Goal: Task Accomplishment & Management: Manage account settings

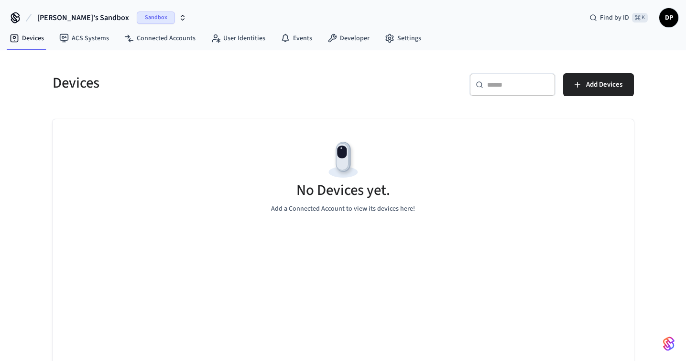
click at [137, 19] on span "Sandbox" at bounding box center [156, 17] width 38 height 12
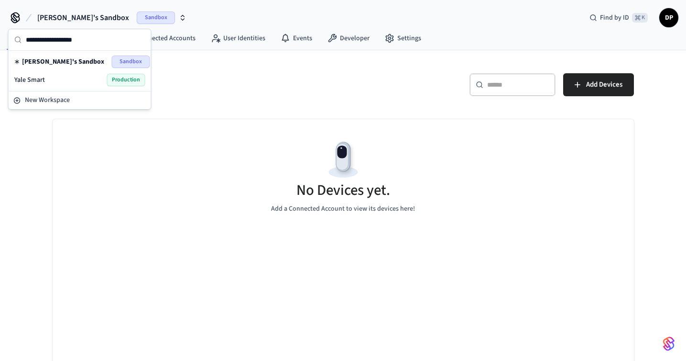
click at [39, 62] on span "[PERSON_NAME]'s Sandbox" at bounding box center [63, 62] width 82 height 10
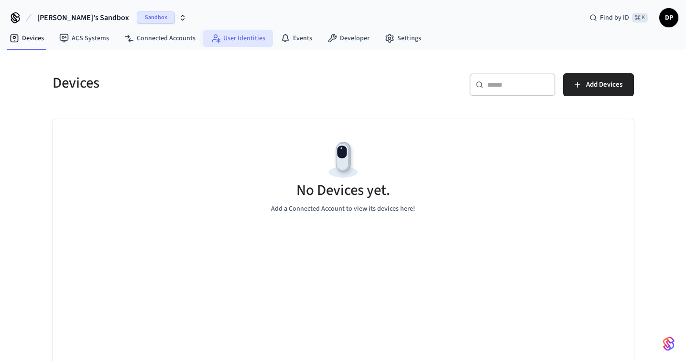
click at [252, 41] on link "User Identities" at bounding box center [238, 38] width 70 height 17
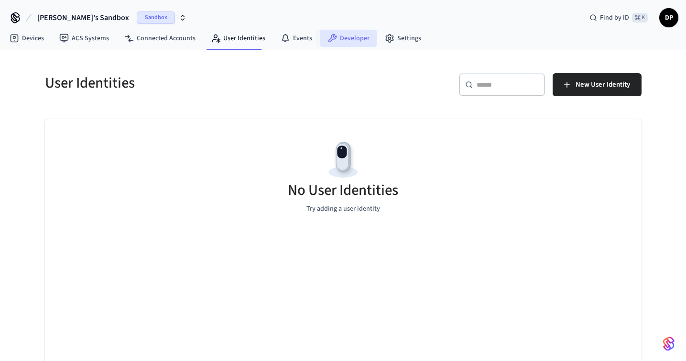
click at [353, 43] on link "Developer" at bounding box center [348, 38] width 57 height 17
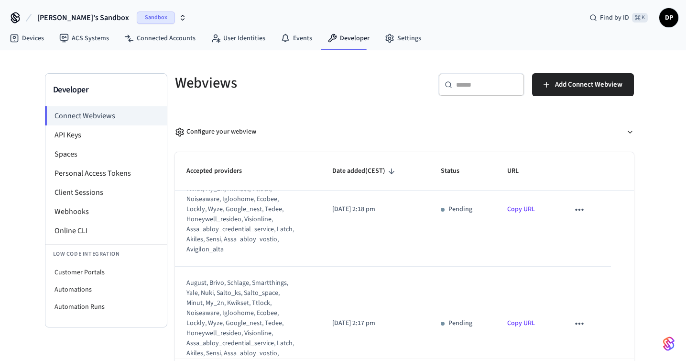
scroll to position [44, 0]
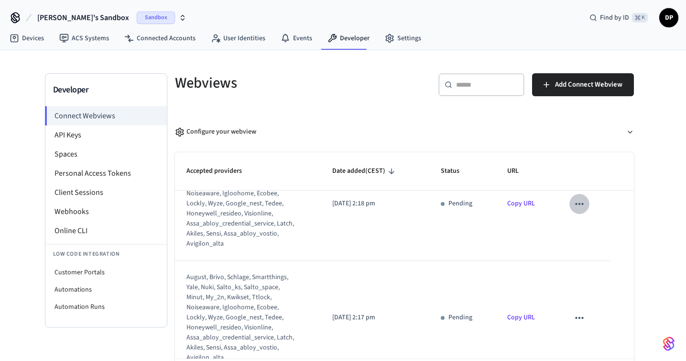
click at [577, 202] on icon "sticky table" at bounding box center [580, 204] width 12 height 12
click at [515, 239] on div at bounding box center [343, 180] width 686 height 361
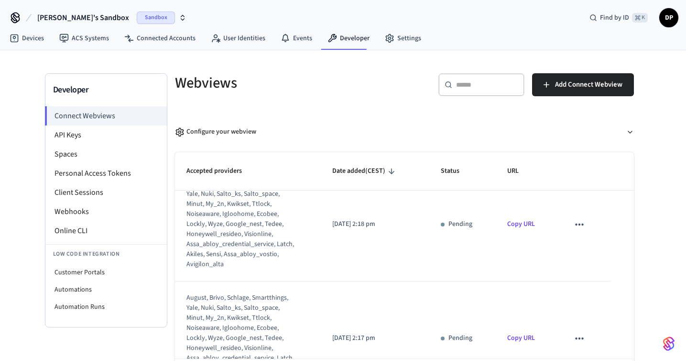
scroll to position [0, 0]
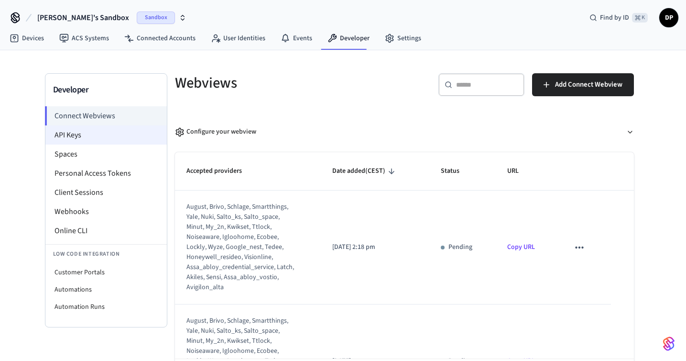
click at [130, 132] on li "API Keys" at bounding box center [106, 134] width 122 height 19
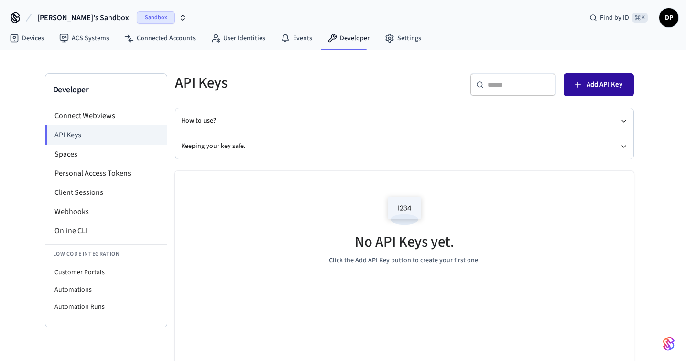
click at [586, 84] on button "Add API Key" at bounding box center [599, 84] width 70 height 23
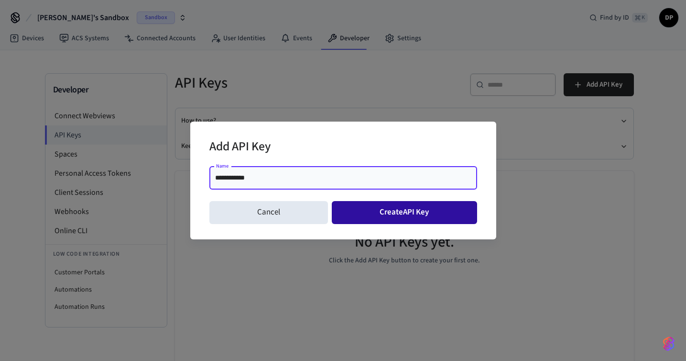
type input "**********"
click at [384, 220] on button "Create API Key" at bounding box center [404, 212] width 145 height 23
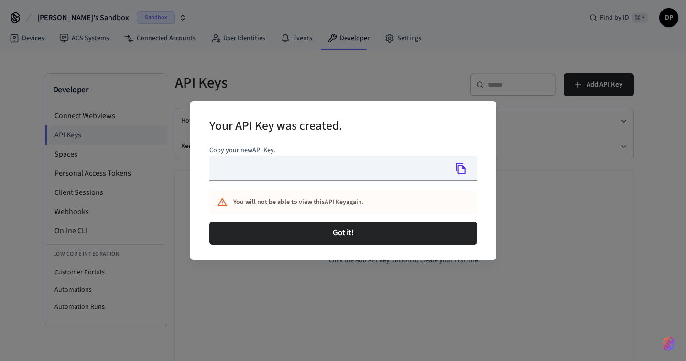
type input "**********"
click at [465, 171] on icon "Copy" at bounding box center [461, 168] width 10 height 11
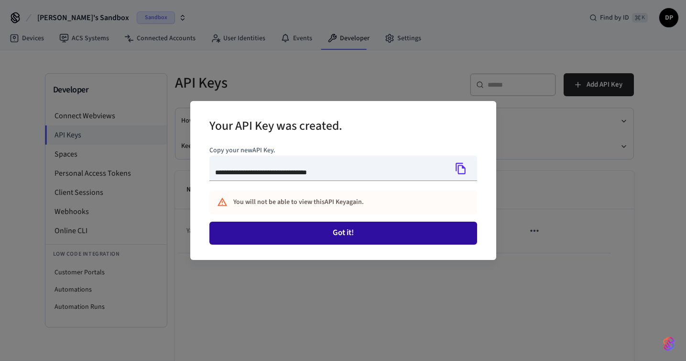
click at [380, 238] on button "Got it!" at bounding box center [344, 232] width 268 height 23
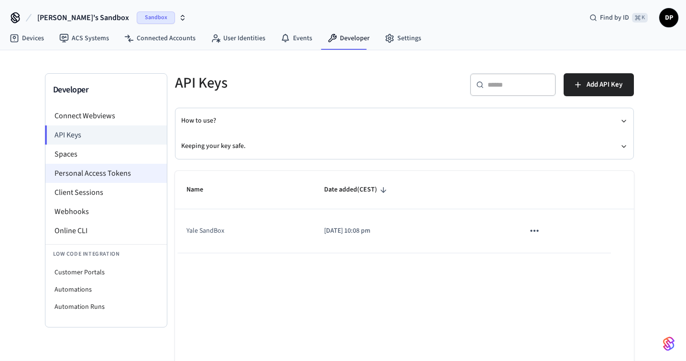
click at [142, 168] on li "Personal Access Tokens" at bounding box center [106, 173] width 122 height 19
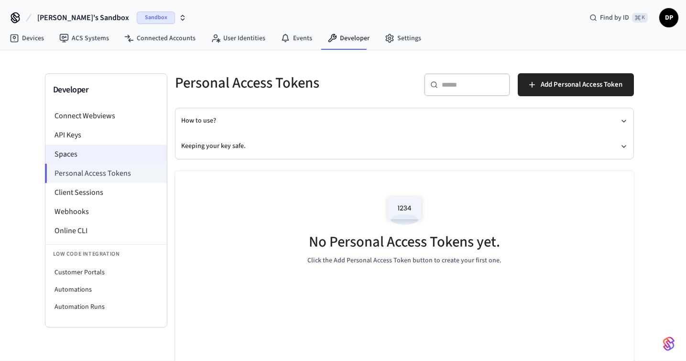
click at [130, 155] on li "Spaces" at bounding box center [106, 153] width 122 height 19
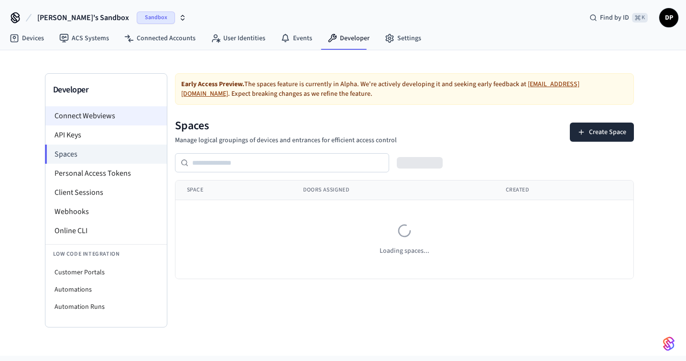
click at [124, 118] on li "Connect Webviews" at bounding box center [106, 115] width 122 height 19
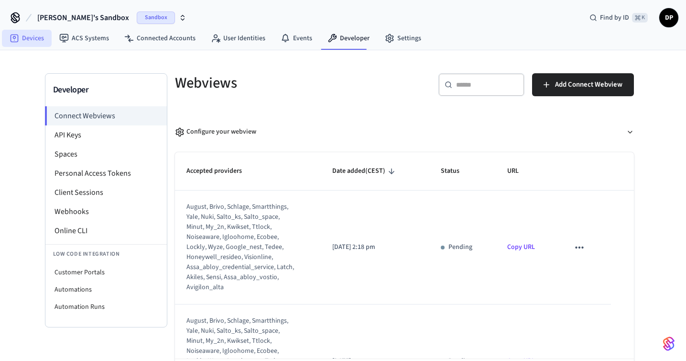
click at [39, 38] on link "Devices" at bounding box center [27, 38] width 50 height 17
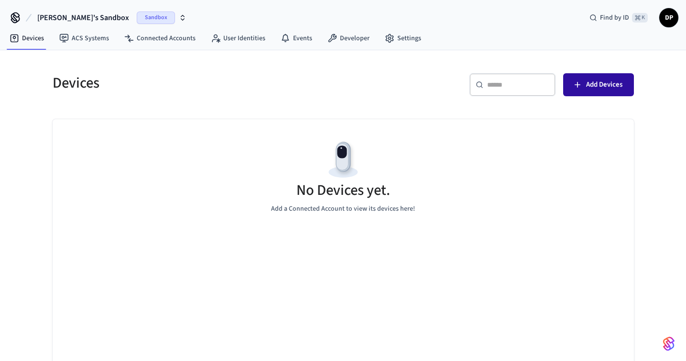
click at [588, 82] on span "Add Devices" at bounding box center [605, 84] width 36 height 12
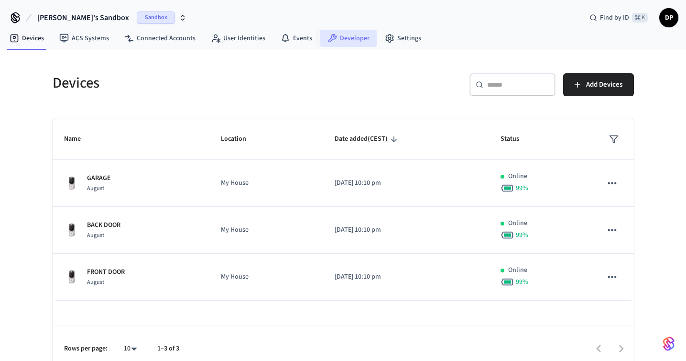
click at [347, 37] on link "Developer" at bounding box center [348, 38] width 57 height 17
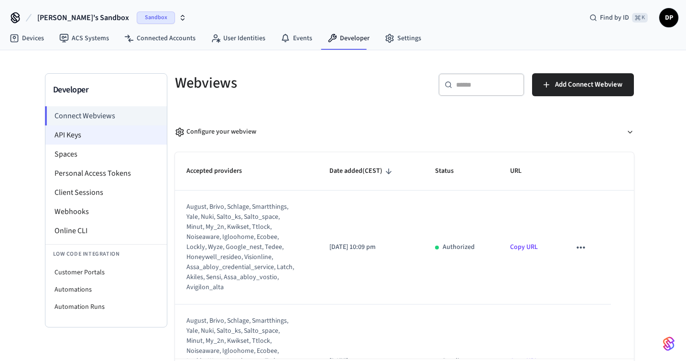
click at [111, 133] on li "API Keys" at bounding box center [106, 134] width 122 height 19
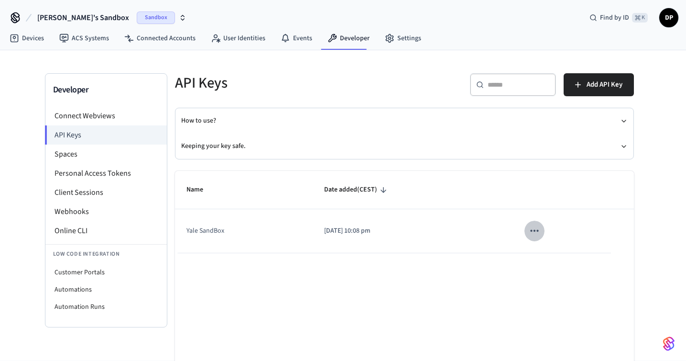
click at [538, 230] on icon "sticky table" at bounding box center [535, 230] width 12 height 12
click at [557, 265] on ul "Edit Delete" at bounding box center [554, 279] width 45 height 61
click at [378, 228] on div at bounding box center [343, 180] width 686 height 361
click at [530, 227] on icon "sticky table" at bounding box center [535, 230] width 12 height 12
click at [544, 294] on icon at bounding box center [544, 295] width 4 height 6
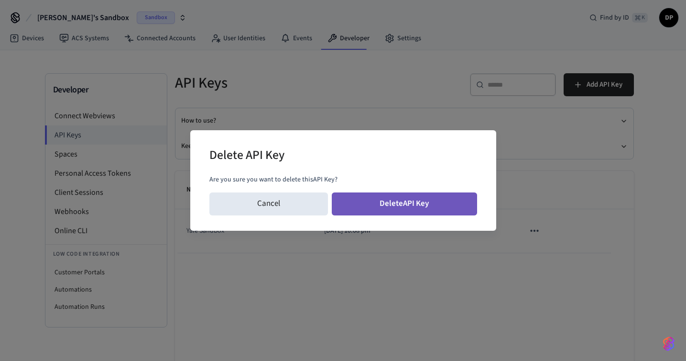
click at [417, 205] on button "Delete API Key" at bounding box center [404, 203] width 145 height 23
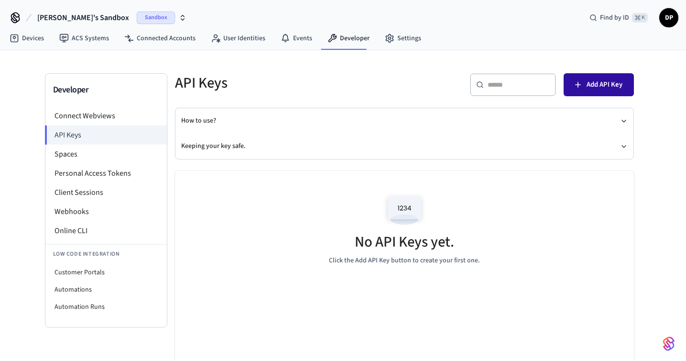
click at [588, 88] on span "Add API Key" at bounding box center [605, 84] width 36 height 12
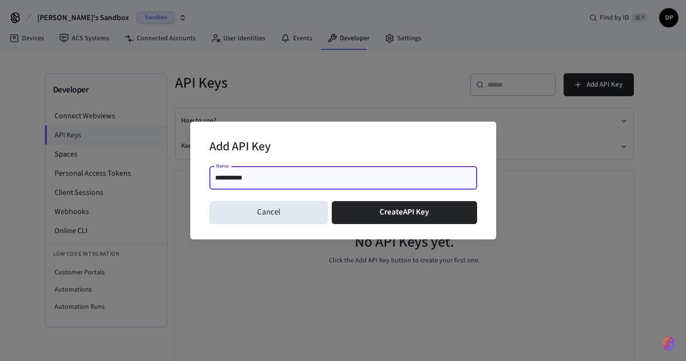
type input "**********"
click button "Create API Key" at bounding box center [404, 212] width 145 height 23
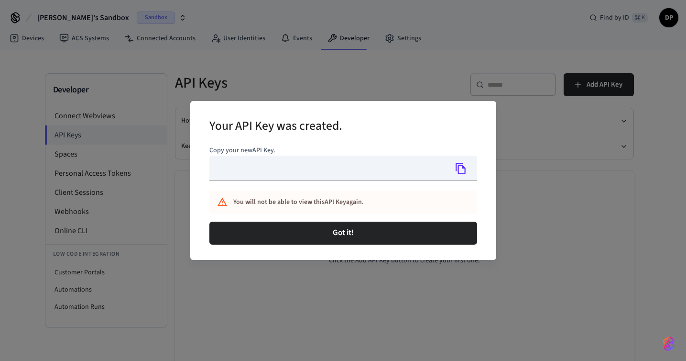
type input "**********"
click at [461, 166] on icon "Copy" at bounding box center [461, 168] width 12 height 12
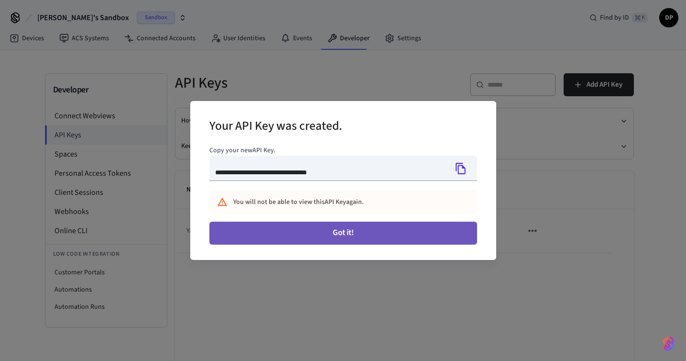
click at [368, 239] on button "Got it!" at bounding box center [344, 232] width 268 height 23
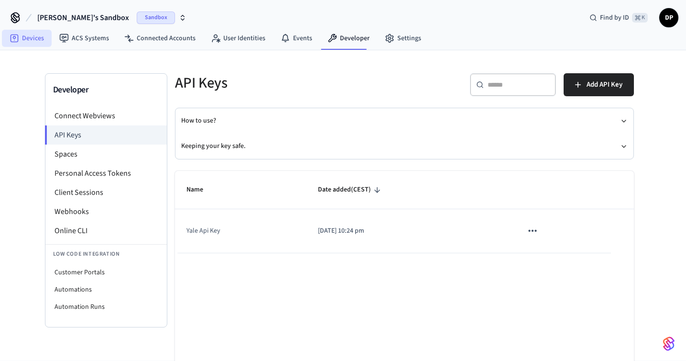
click at [25, 40] on link "Devices" at bounding box center [27, 38] width 50 height 17
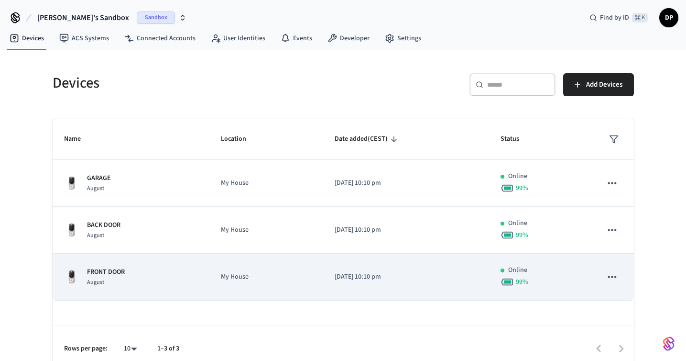
click at [610, 279] on icon "sticky table" at bounding box center [612, 276] width 12 height 12
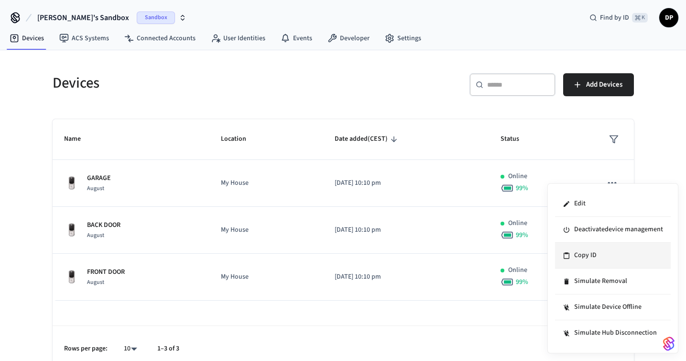
click at [631, 259] on li "Copy ID" at bounding box center [613, 256] width 116 height 26
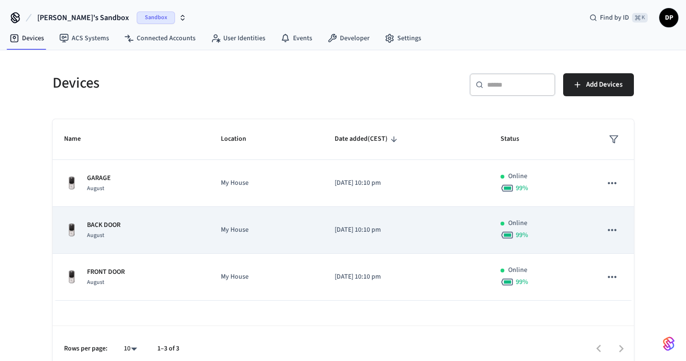
click at [614, 232] on icon "sticky table" at bounding box center [612, 229] width 12 height 12
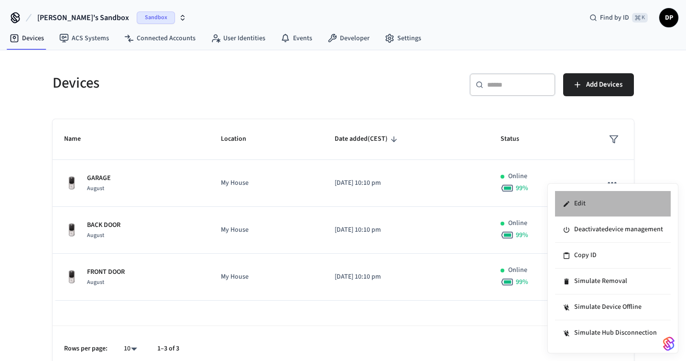
click at [585, 205] on li "Edit" at bounding box center [613, 204] width 116 height 26
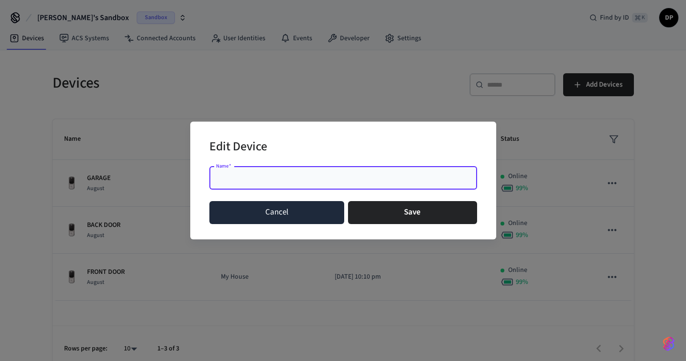
click at [317, 213] on button "Cancel" at bounding box center [277, 212] width 135 height 23
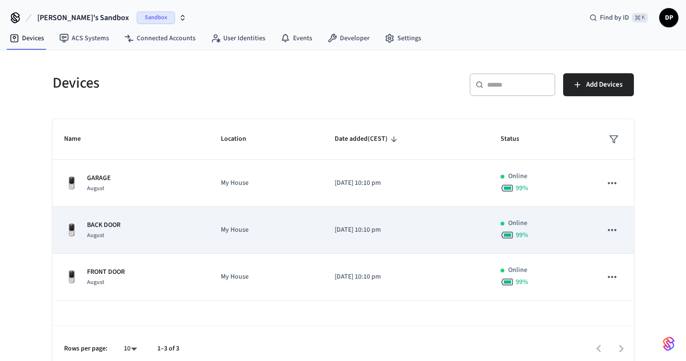
click at [150, 228] on div "BACK DOOR August" at bounding box center [131, 230] width 134 height 20
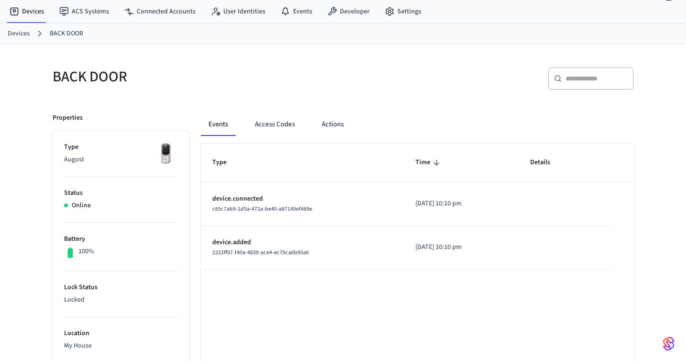
scroll to position [36, 0]
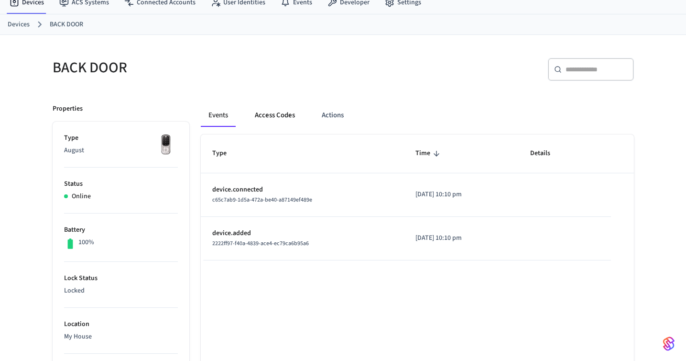
click at [285, 115] on button "Access Codes" at bounding box center [274, 115] width 55 height 23
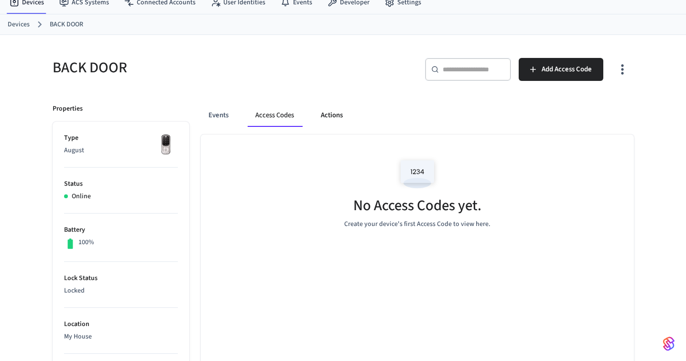
click at [325, 116] on button "Actions" at bounding box center [331, 115] width 37 height 23
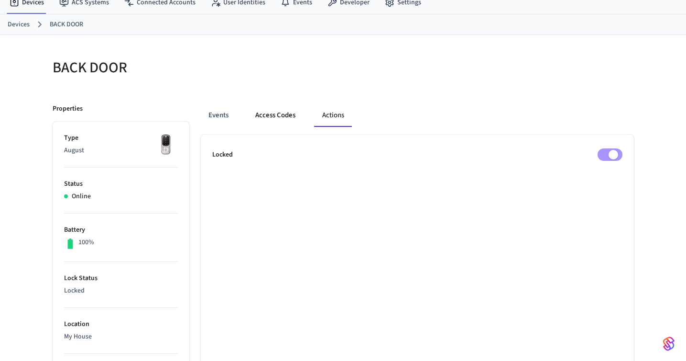
click at [277, 117] on button "Access Codes" at bounding box center [275, 115] width 55 height 23
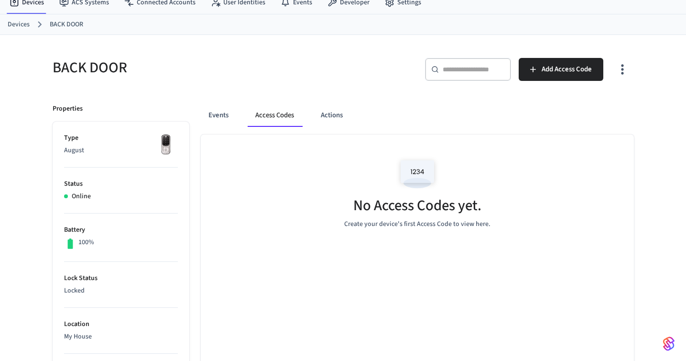
click at [322, 177] on div "No Access Codes yet. Create your device's first Access Code to view here." at bounding box center [417, 191] width 433 height 114
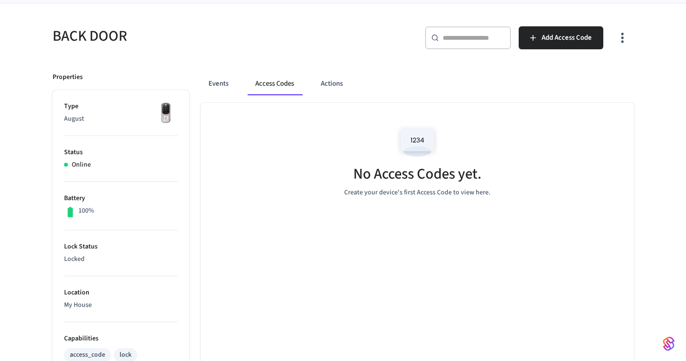
scroll to position [77, 0]
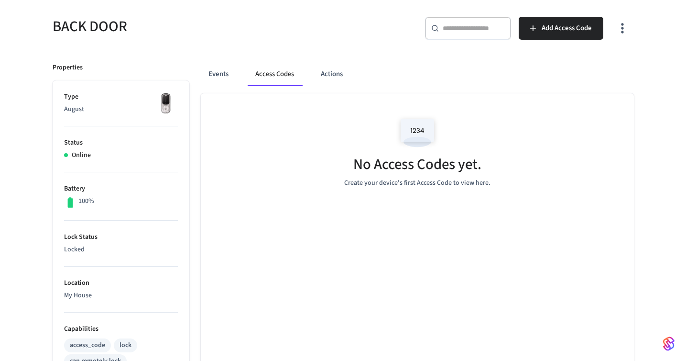
click at [422, 129] on img at bounding box center [417, 132] width 43 height 41
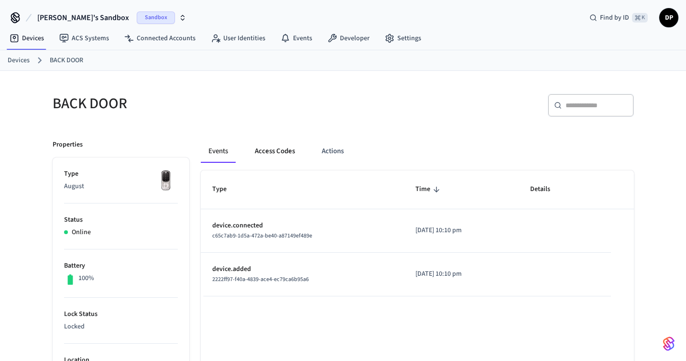
click at [292, 152] on button "Access Codes" at bounding box center [274, 151] width 55 height 23
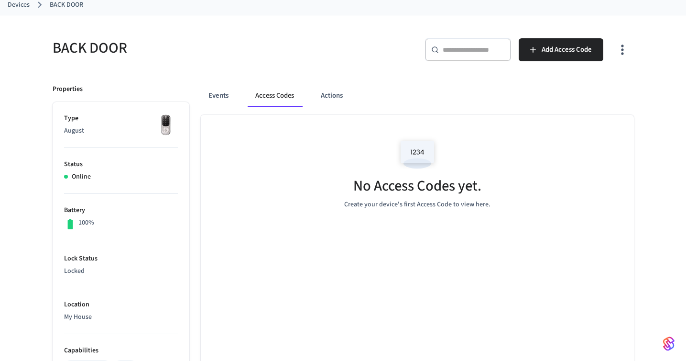
scroll to position [50, 0]
